Goal: Answer question/provide support

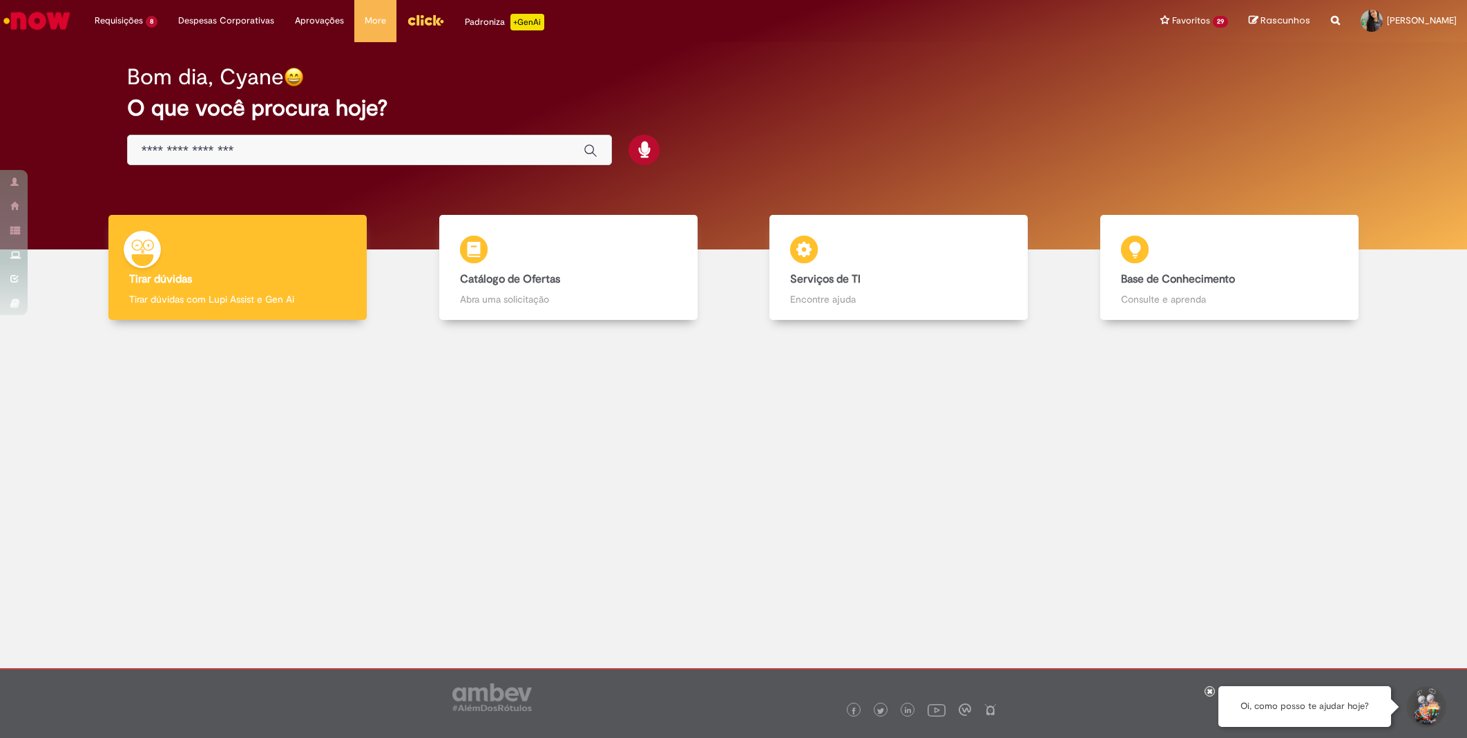
click at [0, 0] on link "Compras rápidas (Speed Buy) 16h atrás 16 horas atrás R13578331" at bounding box center [0, 0] width 0 height 0
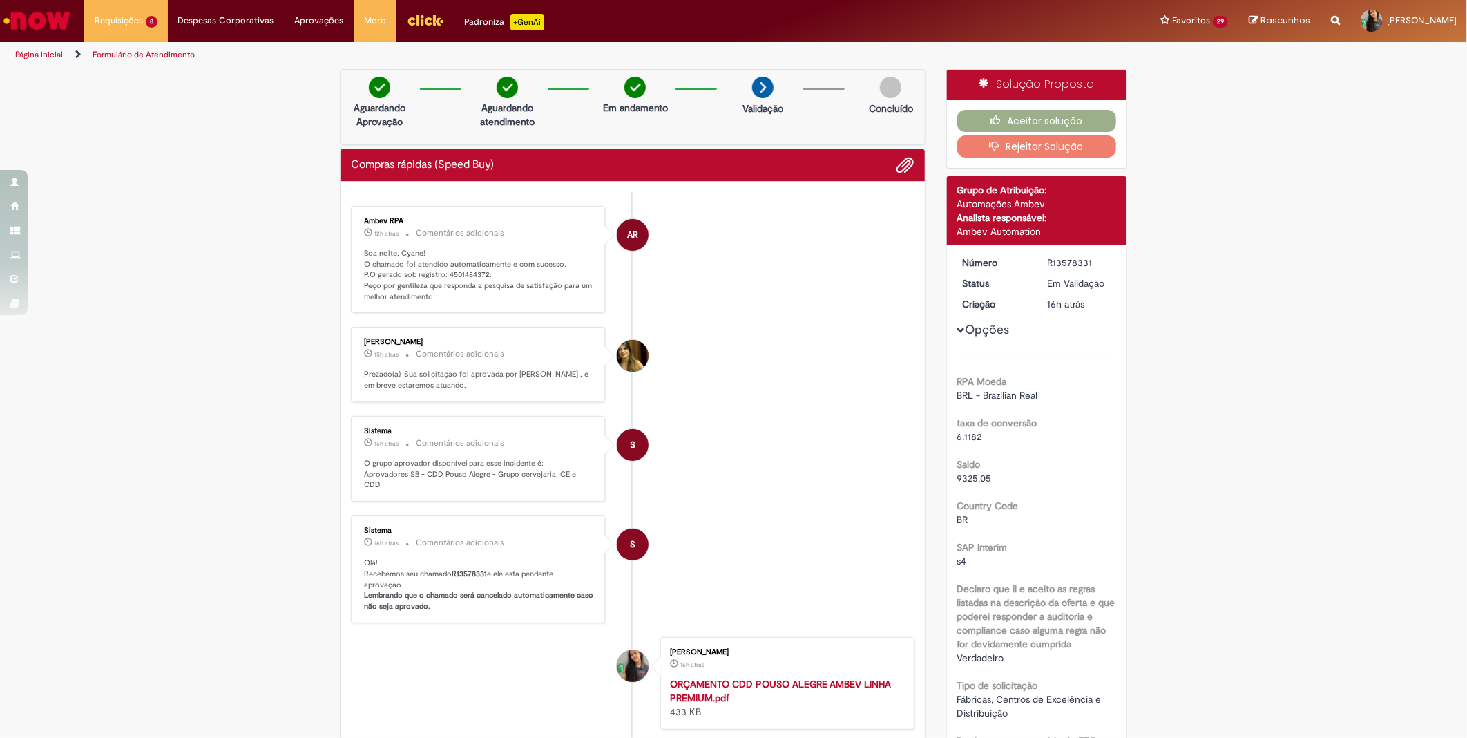
click at [472, 269] on p "Boa noite, Cyane! O chamado foi atendido automaticamente e com sucesso. P.O ger…" at bounding box center [479, 275] width 230 height 55
copy p "4501484372"
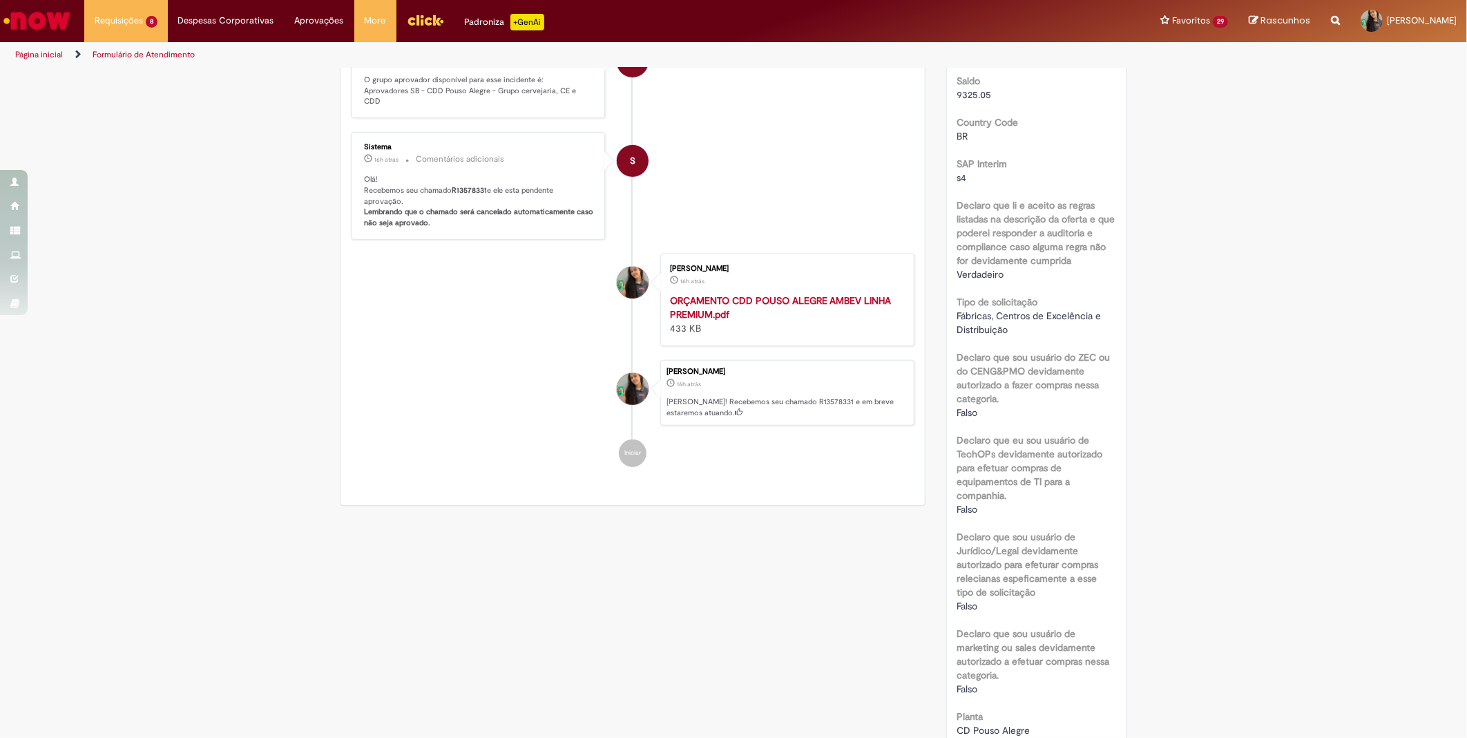
scroll to position [691, 0]
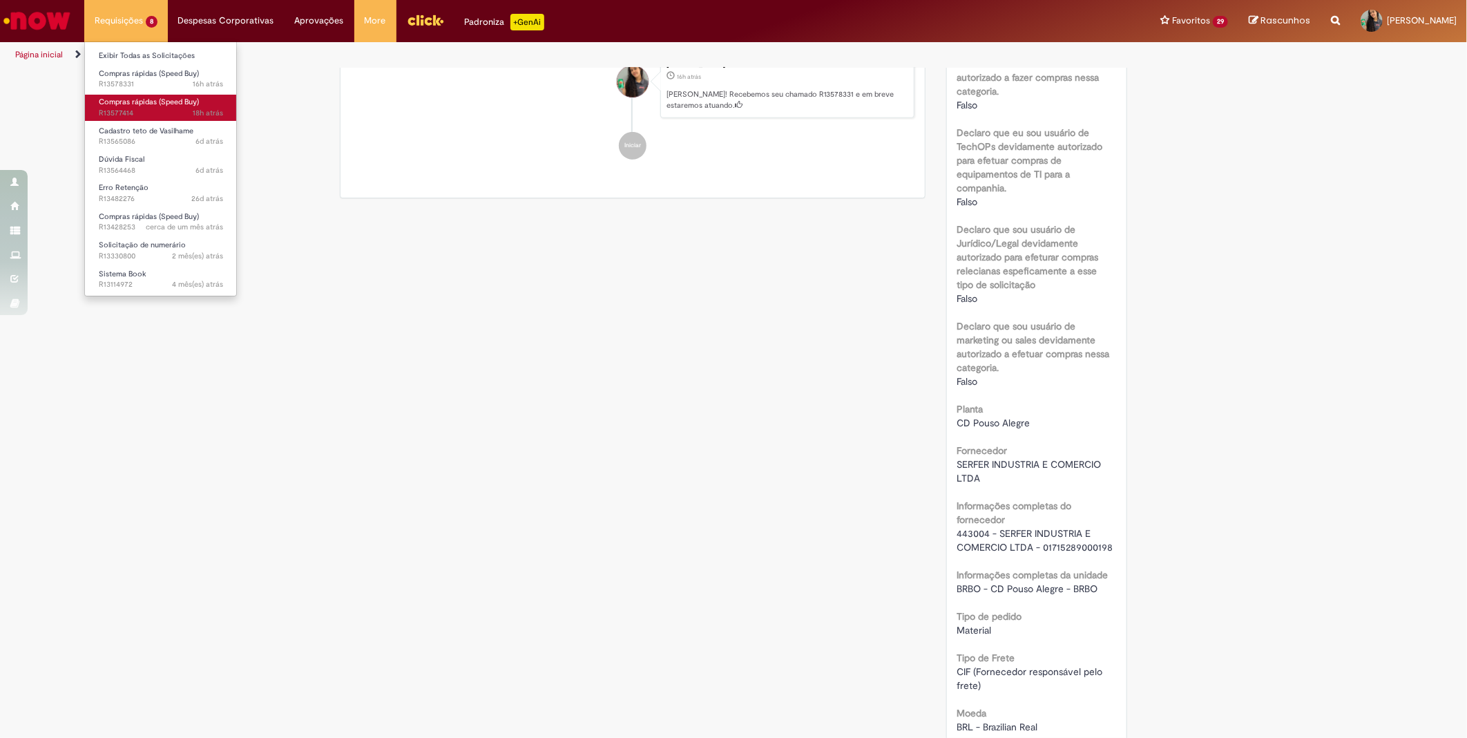
click at [154, 101] on span "Compras rápidas (Speed Buy)" at bounding box center [149, 102] width 100 height 10
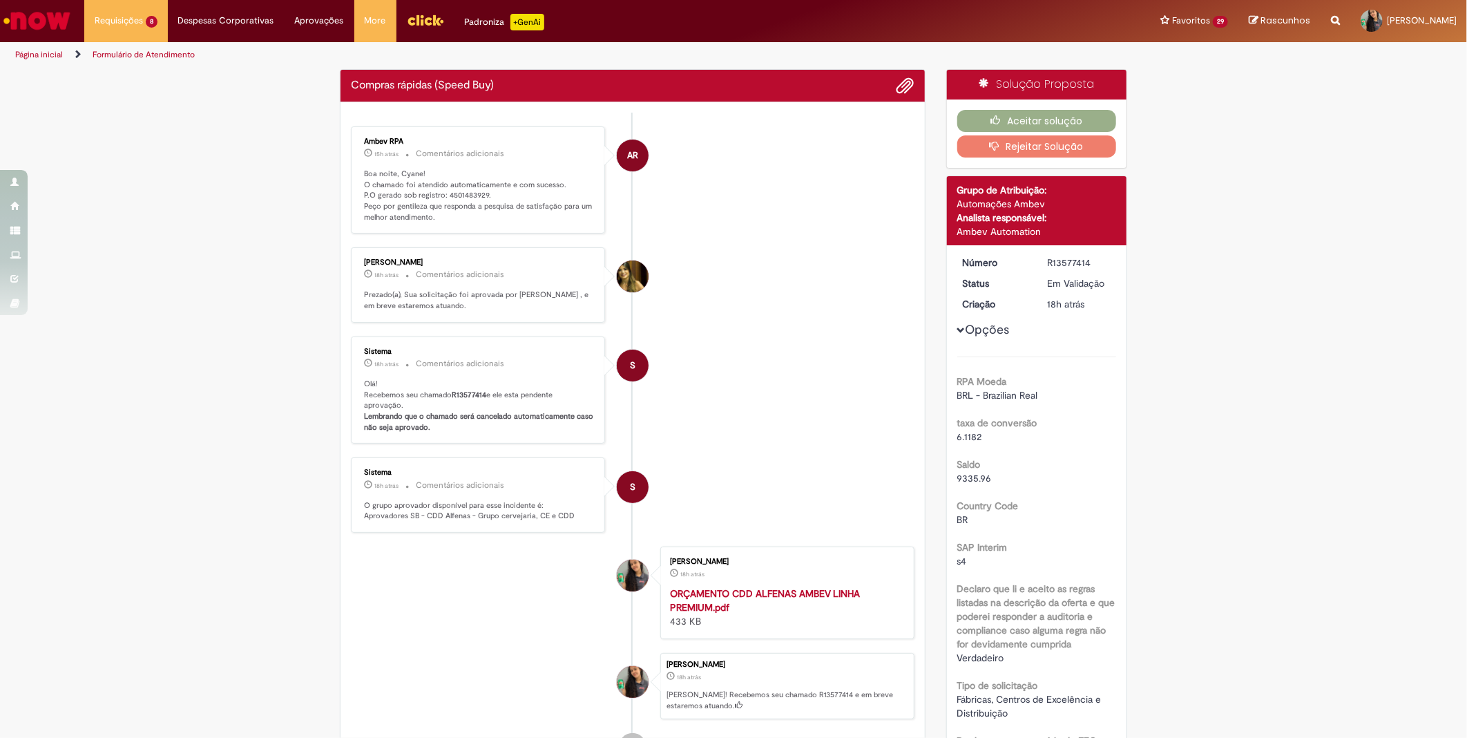
drag, startPoint x: 1050, startPoint y: 413, endPoint x: 1045, endPoint y: 403, distance: 10.8
click at [1052, 414] on div "taxa de conversão 6.1182" at bounding box center [1037, 427] width 160 height 31
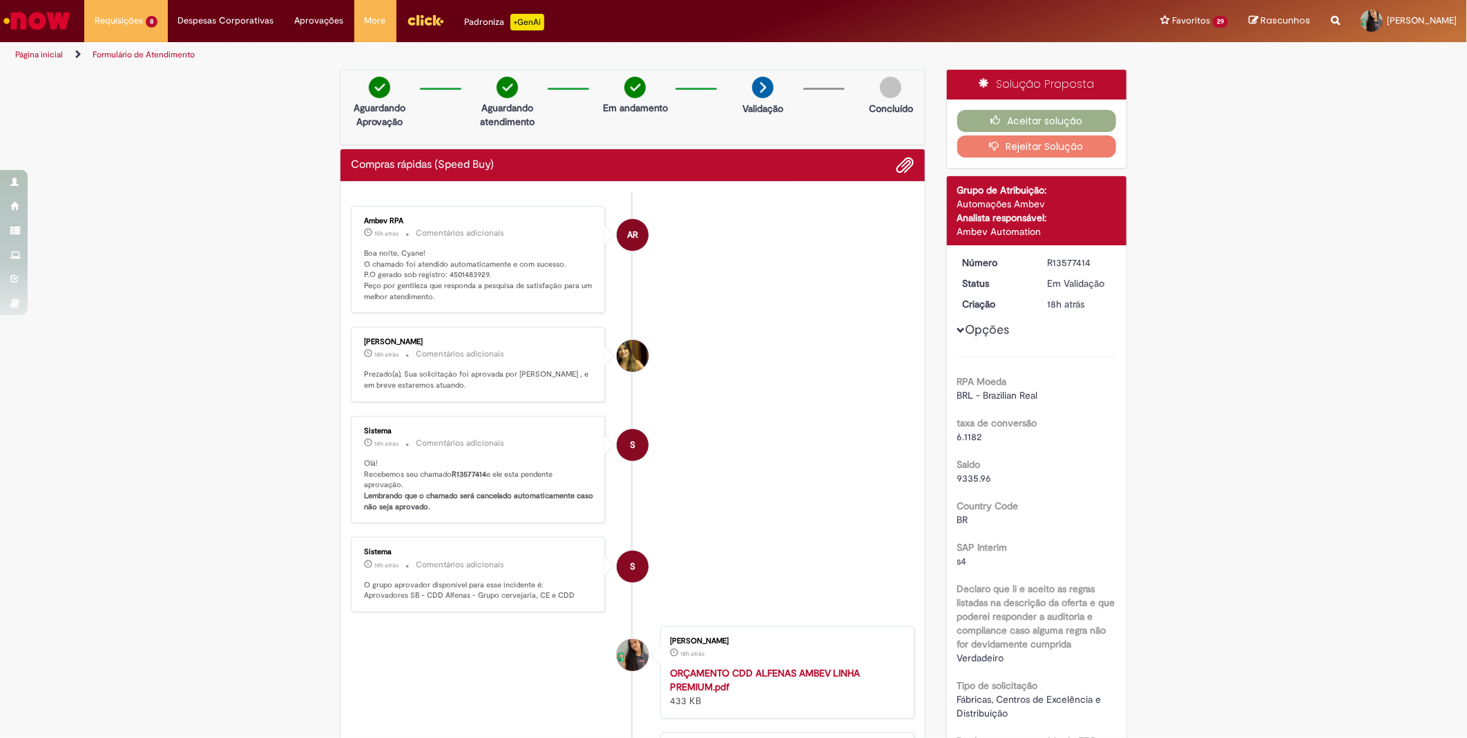
click at [465, 194] on ul "AR Ambev RPA 15h atrás 15 horas atrás Comentários adicionais Boa noite, Cyane! …" at bounding box center [633, 523] width 564 height 662
click at [449, 274] on p "Boa noite, Cyane! O chamado foi atendido automaticamente e com sucesso. P.O ger…" at bounding box center [479, 275] width 230 height 55
click at [450, 274] on p "Boa noite, Cyane! O chamado foi atendido automaticamente e com sucesso. P.O ger…" at bounding box center [479, 275] width 230 height 55
copy p "4501483929"
click at [1085, 121] on button "Aceitar solução" at bounding box center [1037, 121] width 160 height 22
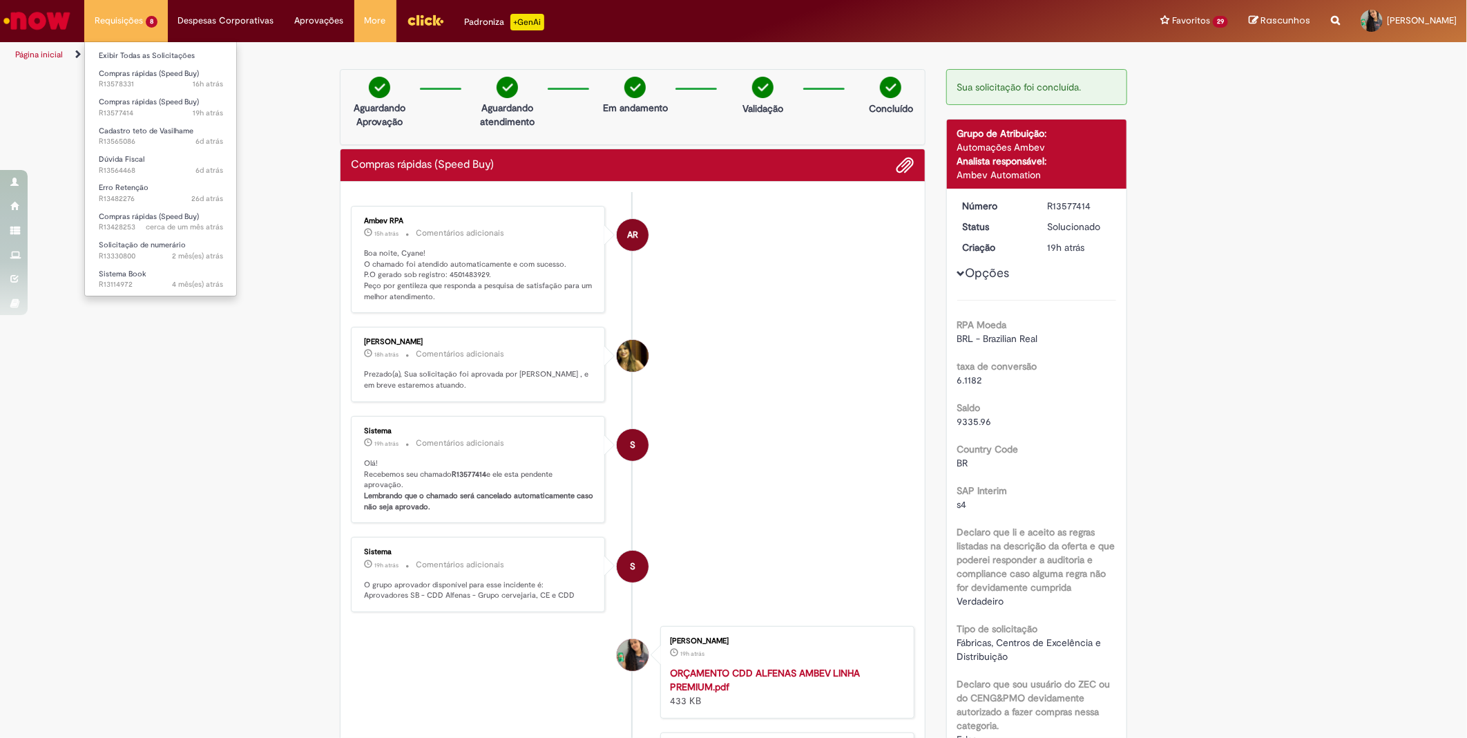
click at [126, 35] on li "Requisições 8 Exibir Todas as Solicitações Compras rápidas (Speed Buy) 16h atrá…" at bounding box center [126, 20] width 84 height 41
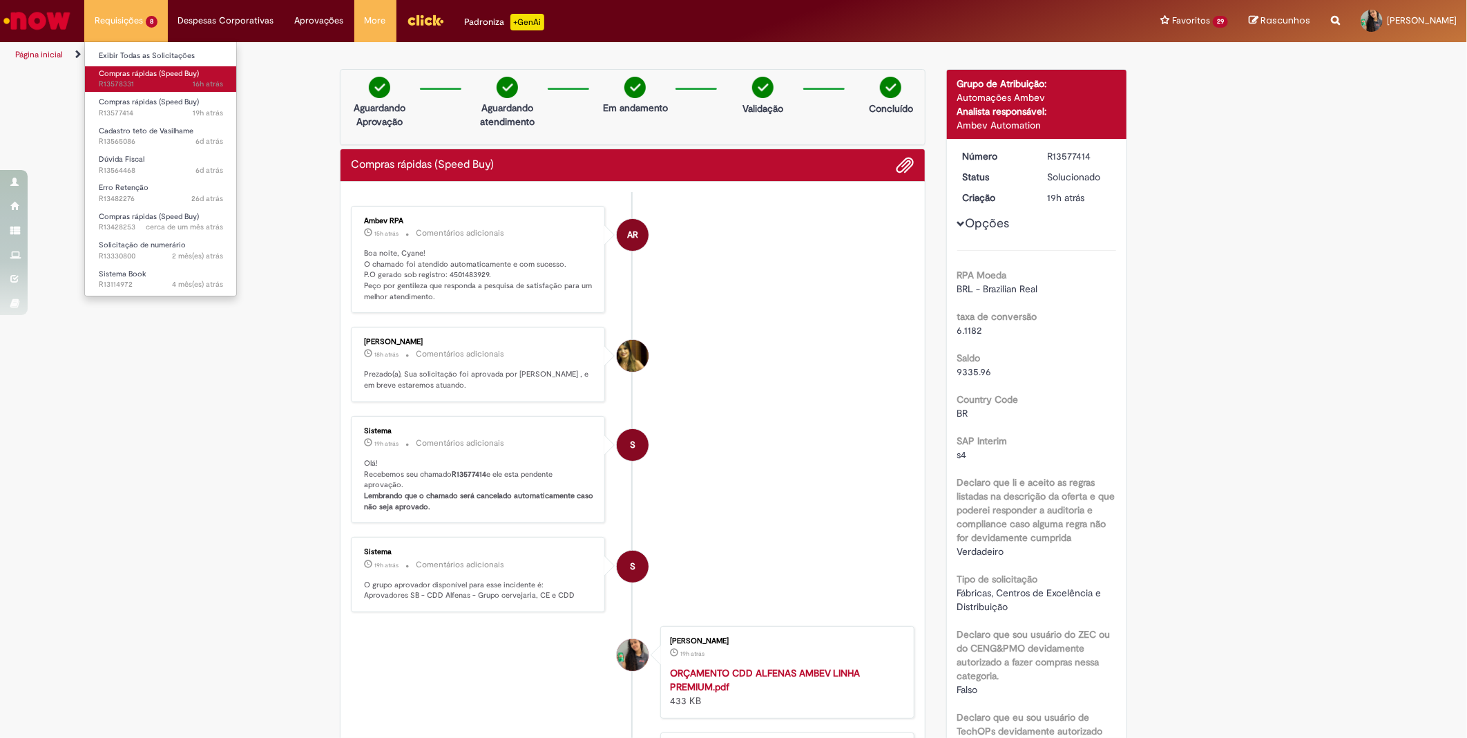
click at [146, 83] on span "16h atrás 16 horas atrás R13578331" at bounding box center [161, 84] width 124 height 11
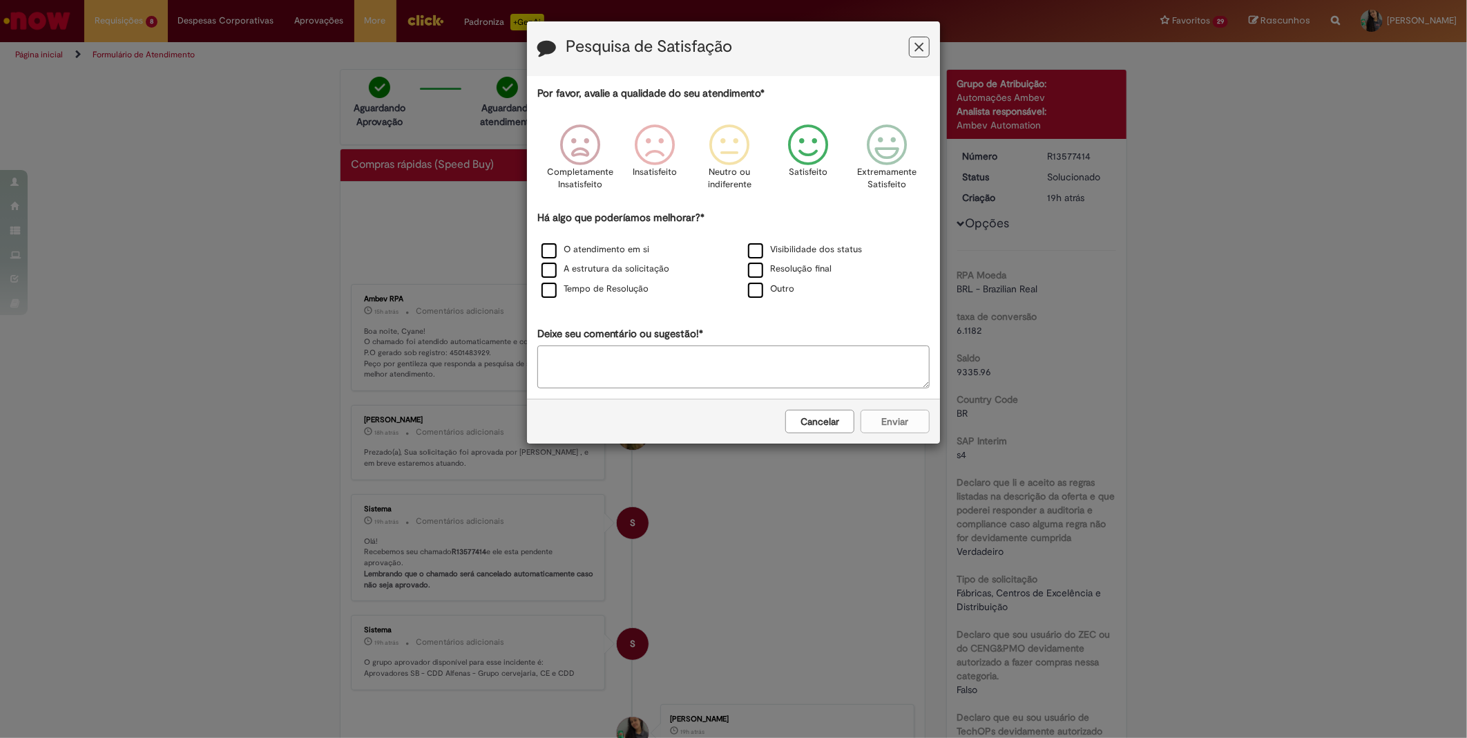
click at [797, 157] on icon "Feedback" at bounding box center [808, 144] width 52 height 41
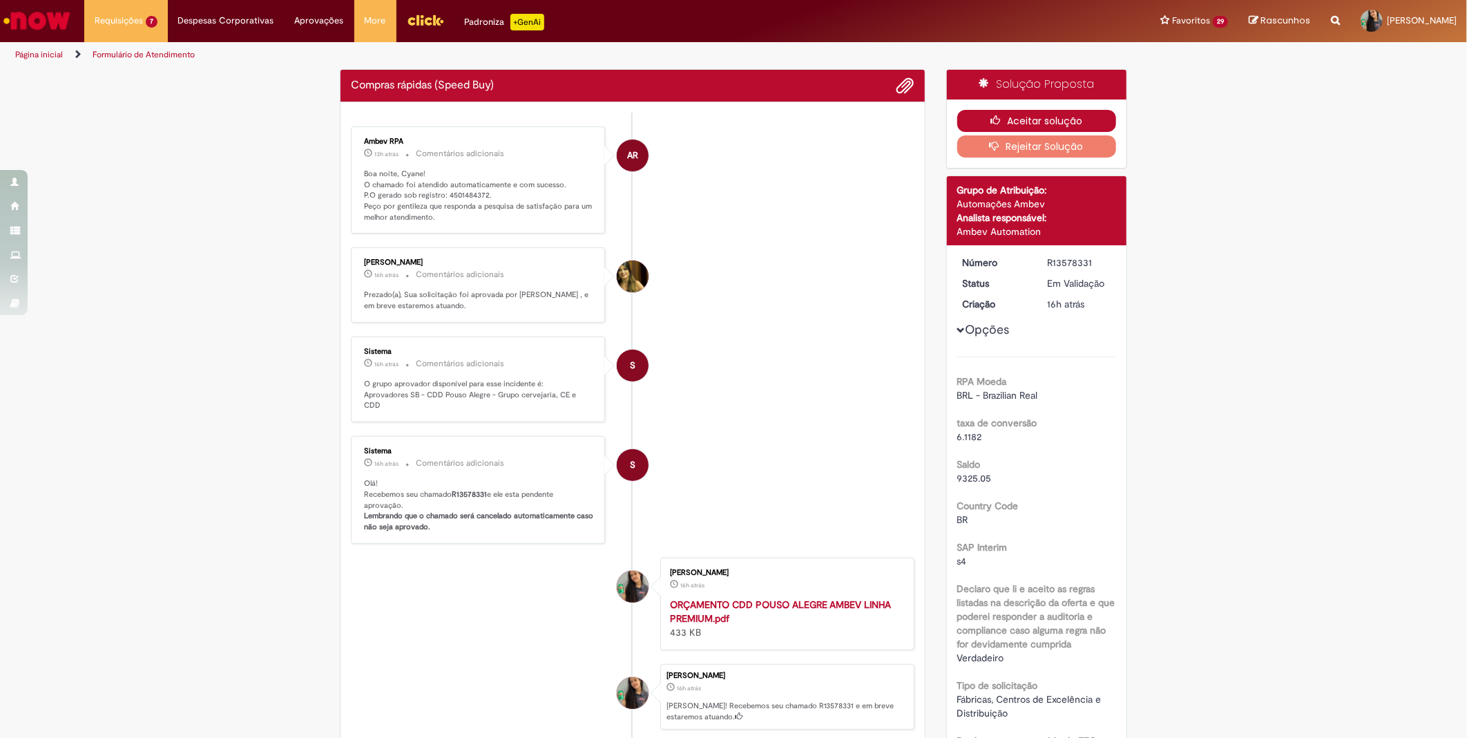
click at [1023, 122] on button "Aceitar solução" at bounding box center [1037, 121] width 160 height 22
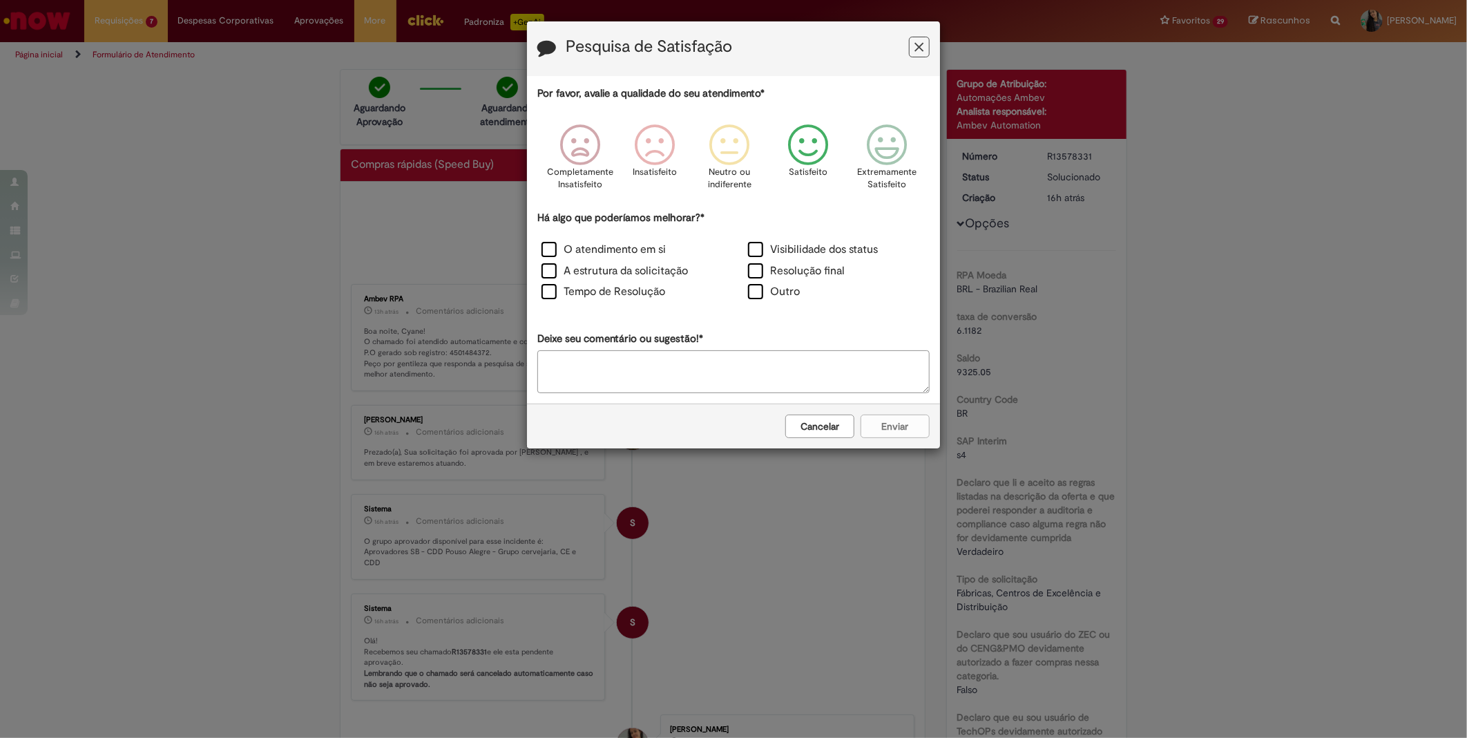
click at [791, 142] on icon "Feedback" at bounding box center [808, 144] width 52 height 41
click at [617, 288] on label "Tempo de Resolução" at bounding box center [603, 292] width 124 height 16
click at [898, 427] on button "Enviar" at bounding box center [894, 425] width 69 height 23
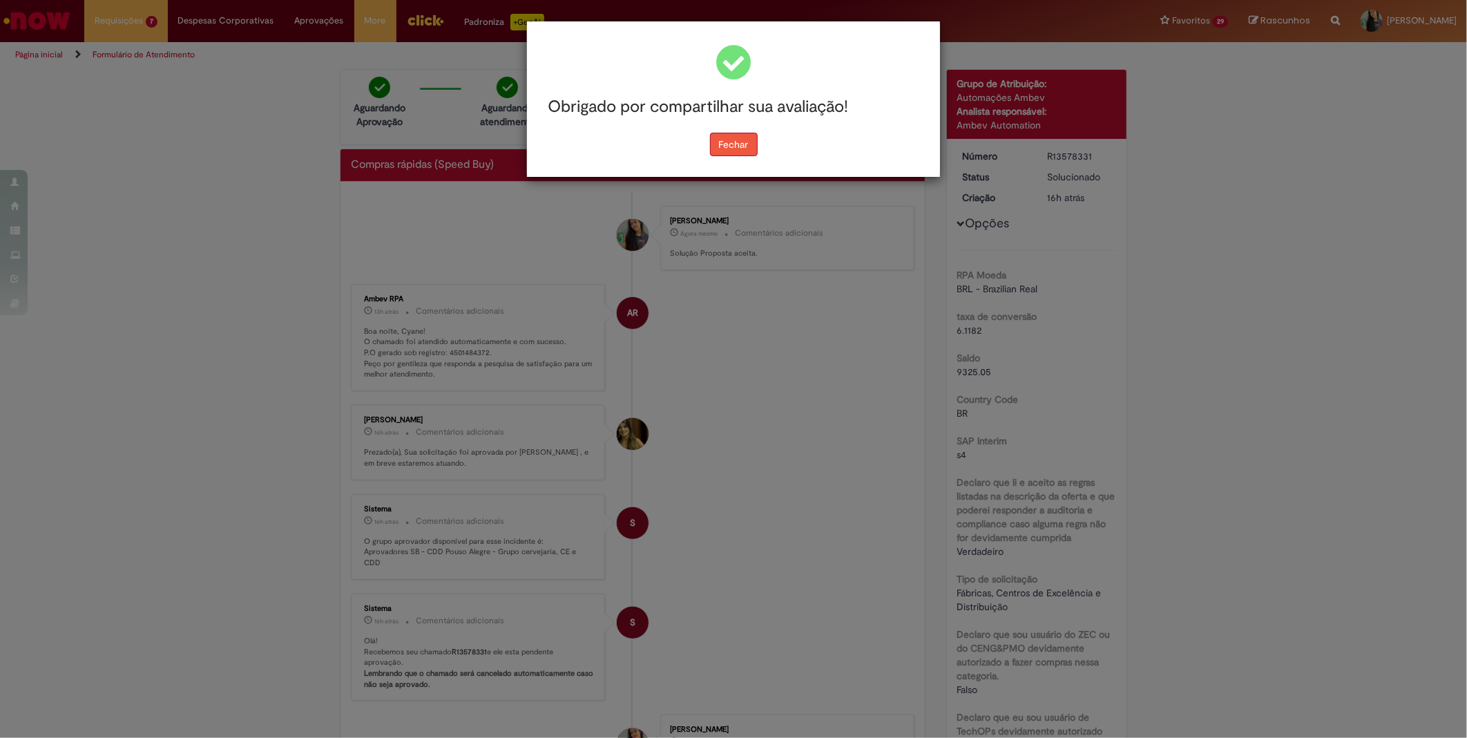
click at [742, 141] on button "Fechar" at bounding box center [734, 144] width 48 height 23
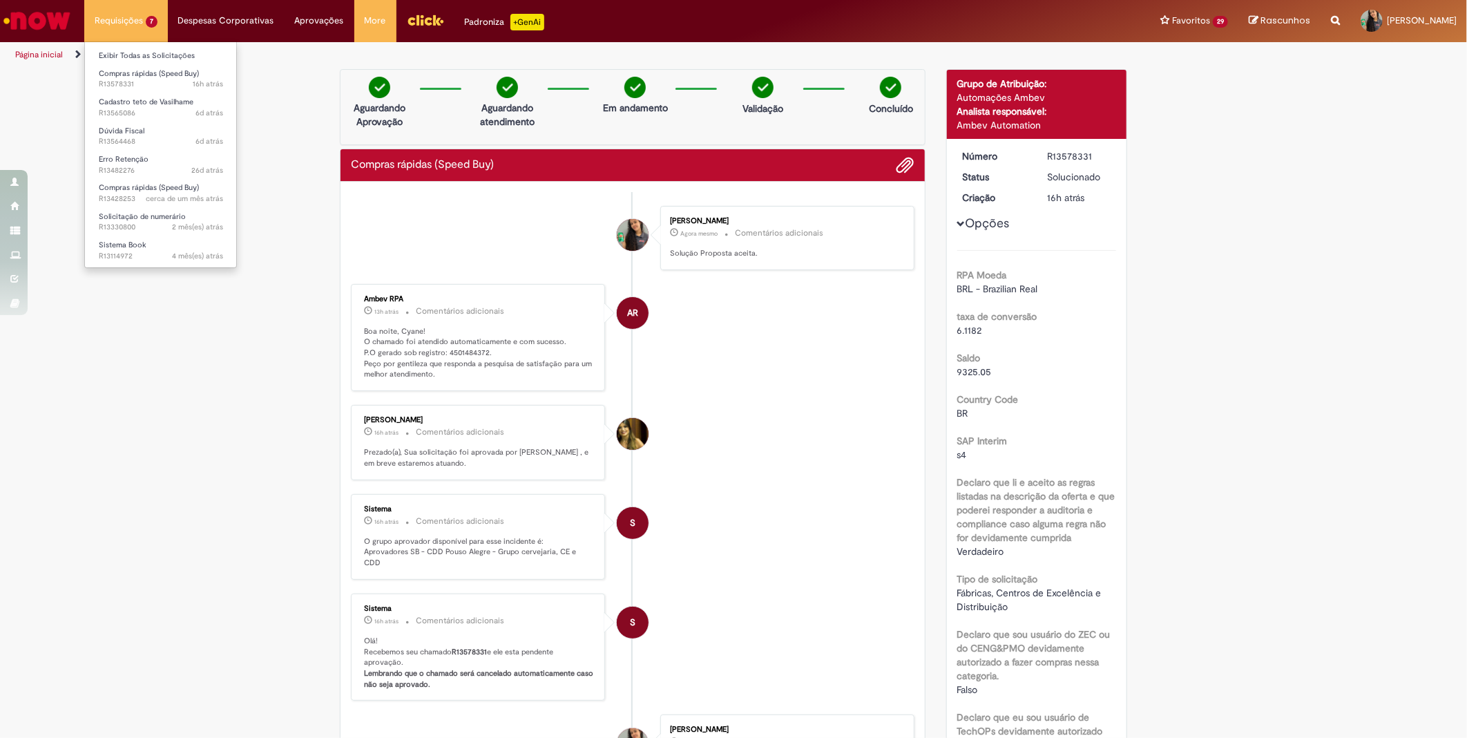
click at [148, 37] on li "Requisições 7 Exibir Todas as Solicitações Compras rápidas (Speed Buy) 16h atrá…" at bounding box center [126, 20] width 84 height 41
click at [146, 77] on span "Compras rápidas (Speed Buy)" at bounding box center [149, 73] width 100 height 10
